Goal: Task Accomplishment & Management: Manage account settings

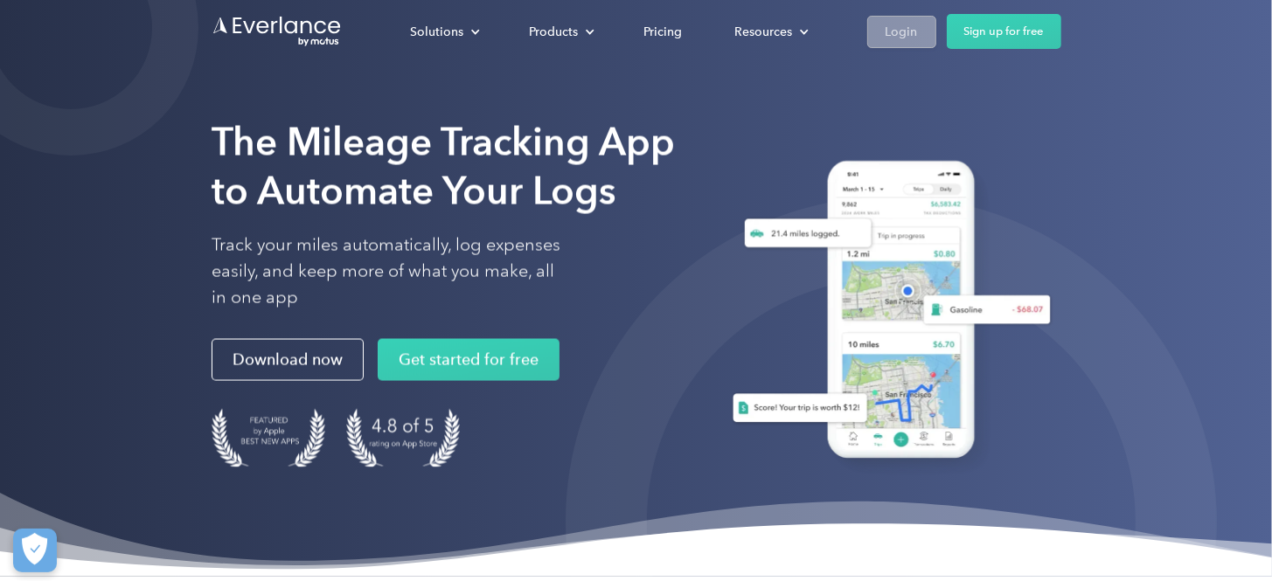
click at [890, 22] on div "Login" at bounding box center [902, 32] width 32 height 22
